Goal: Check status: Check status

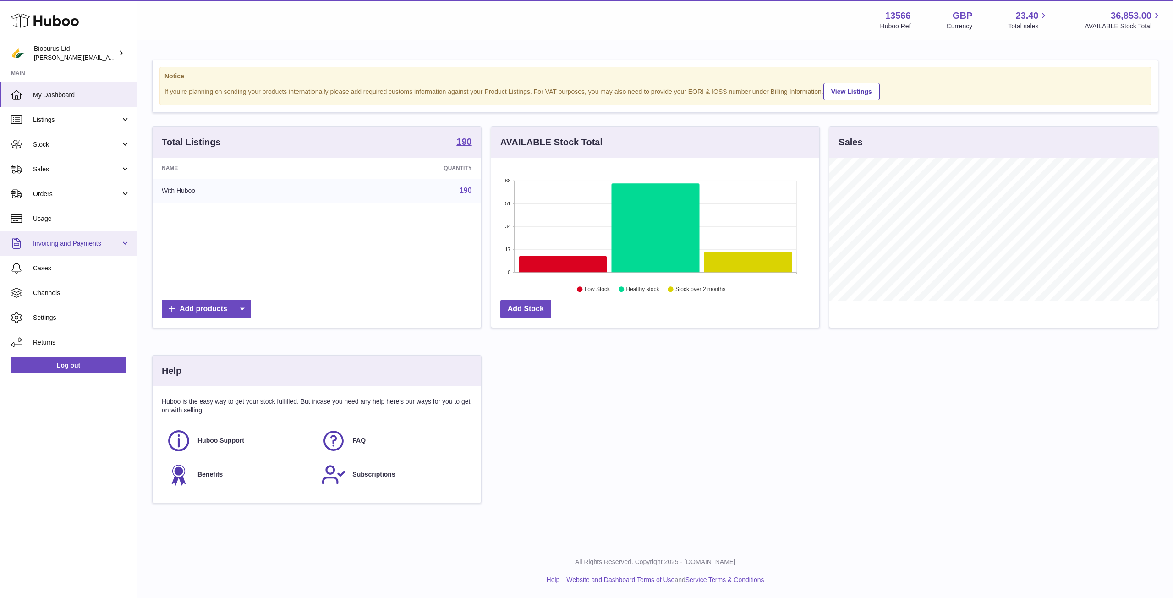
click at [57, 246] on span "Invoicing and Payments" at bounding box center [77, 243] width 88 height 9
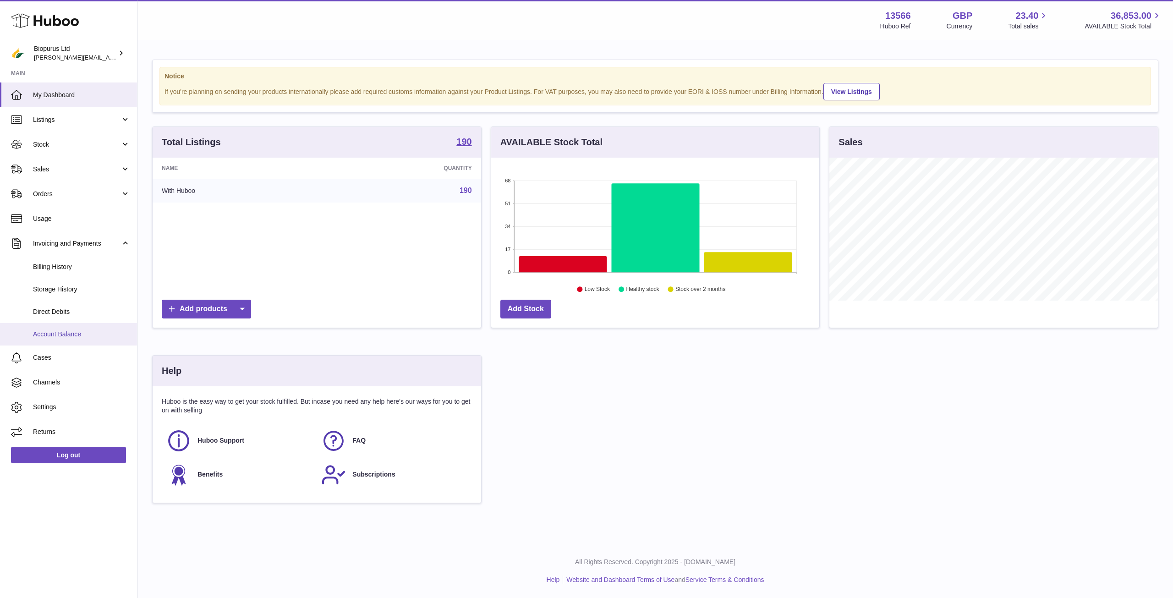
click at [77, 332] on span "Account Balance" at bounding box center [81, 334] width 97 height 9
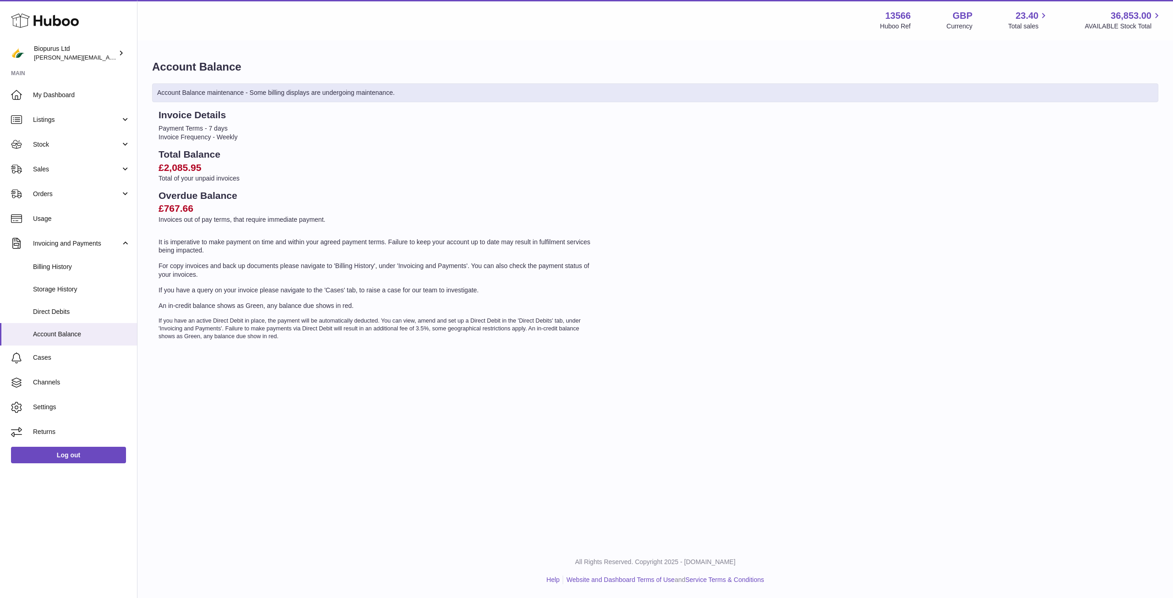
drag, startPoint x: 160, startPoint y: 191, endPoint x: 212, endPoint y: 206, distance: 54.4
click at [212, 206] on div "Overdue Balance £767.66 Invoices out of pay terms, that require immediate payme…" at bounding box center [377, 206] width 436 height 35
click at [325, 203] on h2 "£767.66" at bounding box center [377, 208] width 436 height 13
